Goal: Check status: Check status

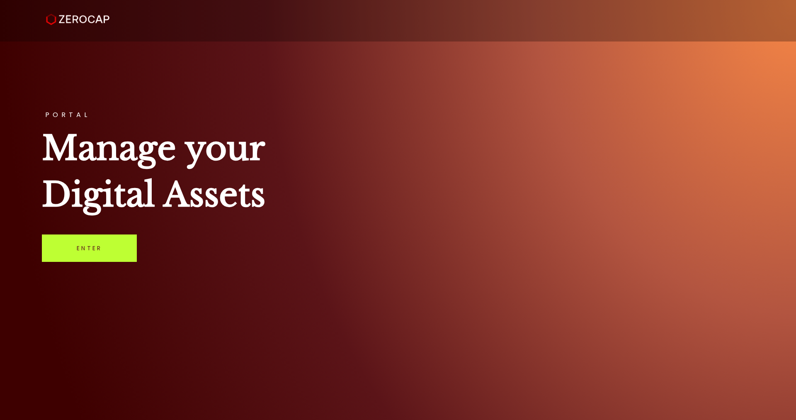
click at [115, 249] on link "Enter" at bounding box center [89, 247] width 95 height 27
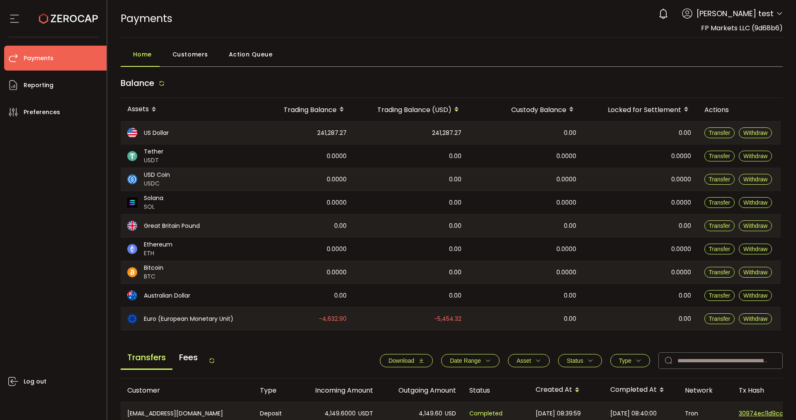
click at [200, 53] on span "Customers" at bounding box center [190, 54] width 36 height 17
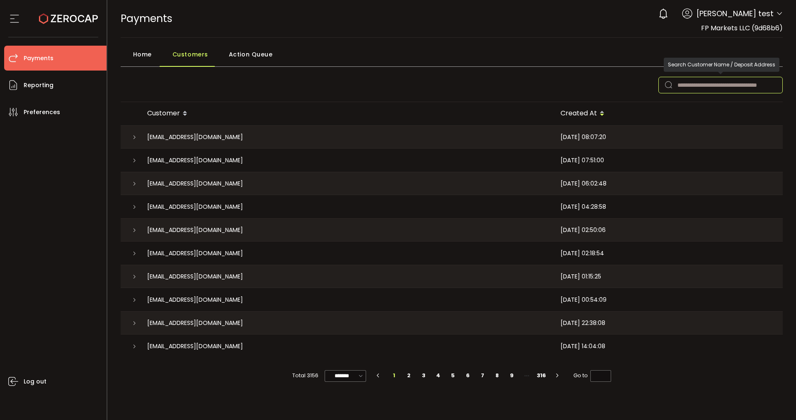
click at [716, 80] on input "text" at bounding box center [720, 85] width 124 height 17
paste input "**********"
type input "**********"
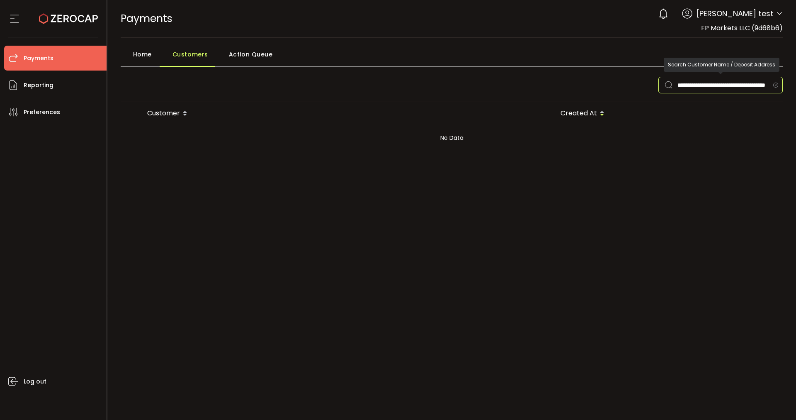
click at [778, 82] on icon at bounding box center [775, 85] width 10 height 17
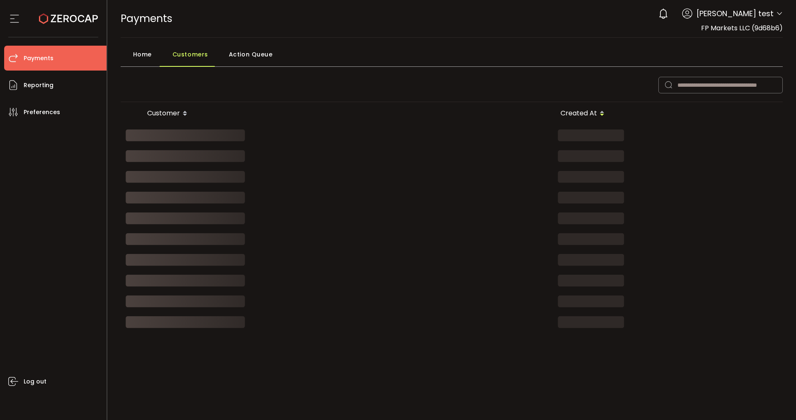
click at [141, 57] on span "Home" at bounding box center [142, 54] width 19 height 17
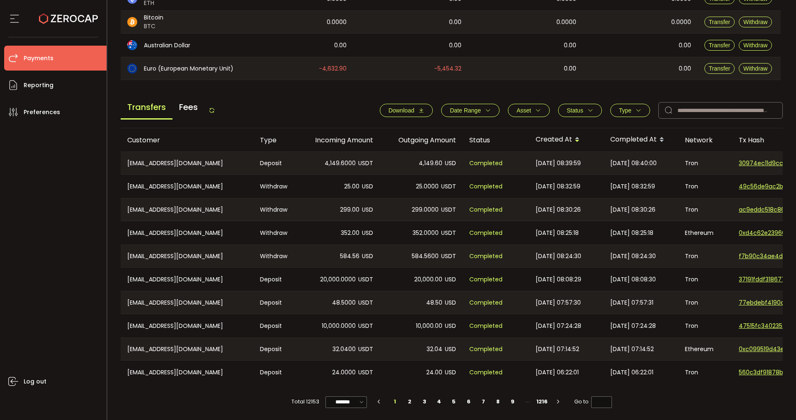
scroll to position [252, 0]
click at [584, 109] on span "Status" at bounding box center [580, 110] width 27 height 7
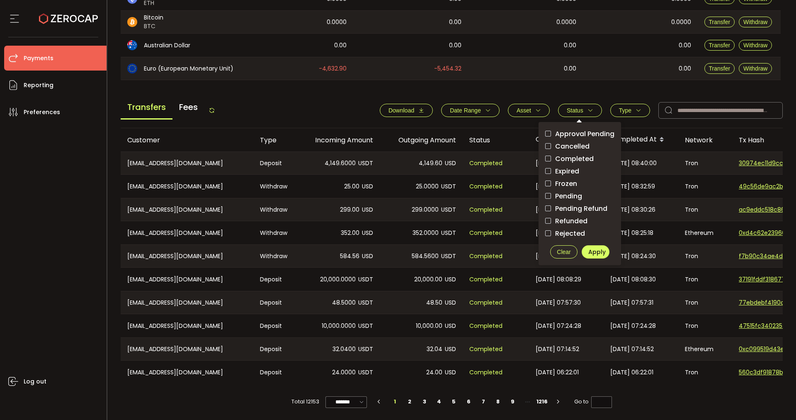
click at [568, 192] on span "Pending" at bounding box center [566, 196] width 31 height 8
click at [603, 248] on button "Apply" at bounding box center [596, 251] width 28 height 13
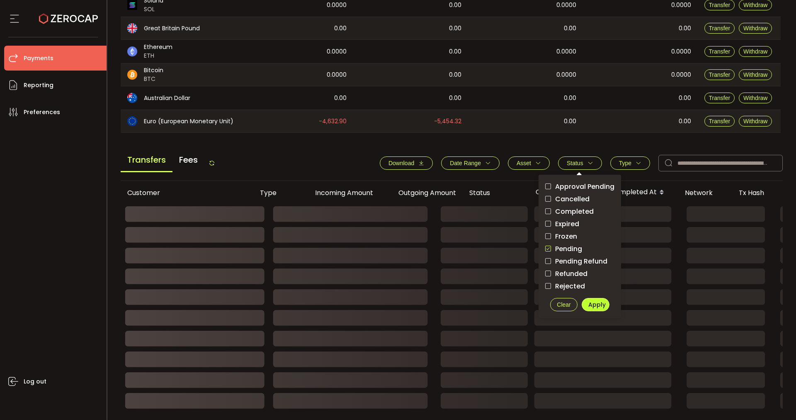
scroll to position [200, 0]
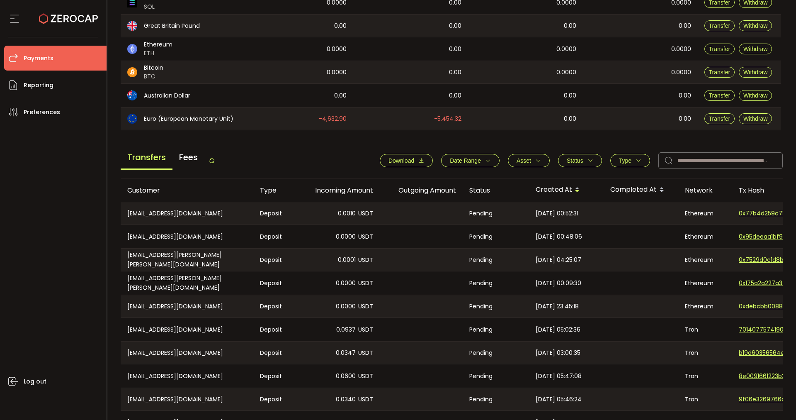
click at [623, 160] on span "Type" at bounding box center [625, 160] width 12 height 7
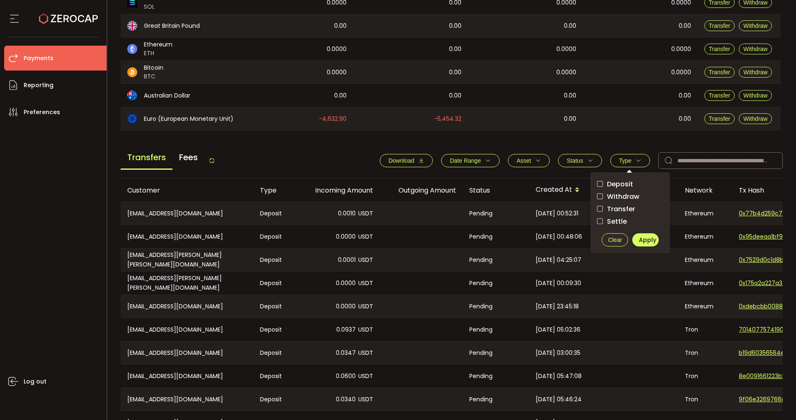
click at [615, 196] on span "Withdraw" at bounding box center [621, 196] width 36 height 8
click at [643, 245] on button "Apply" at bounding box center [645, 239] width 27 height 13
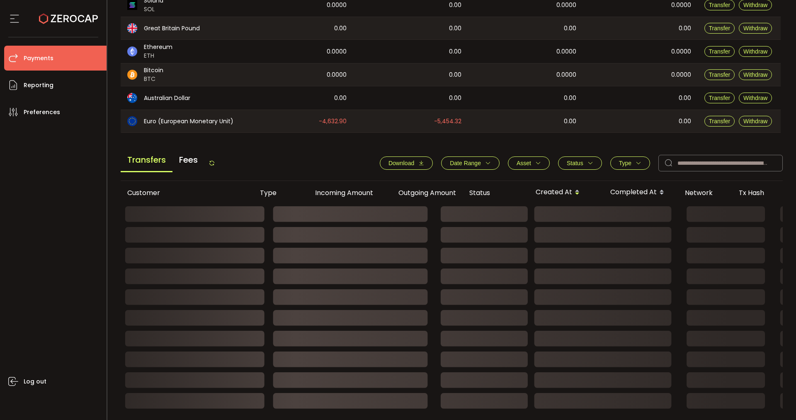
scroll to position [109, 0]
